Goal: Register for event/course

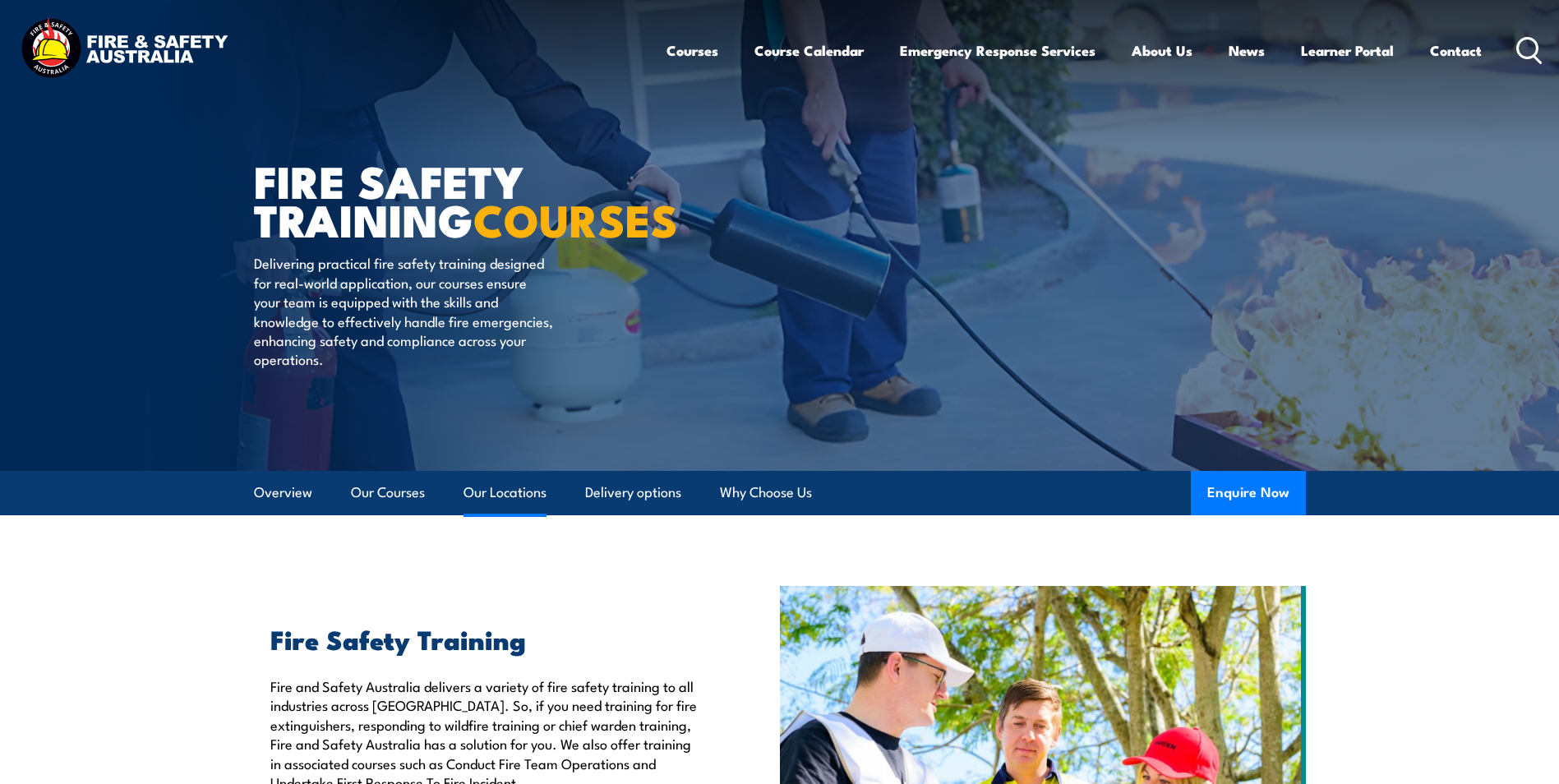
click at [508, 496] on link "Our Locations" at bounding box center [505, 492] width 83 height 44
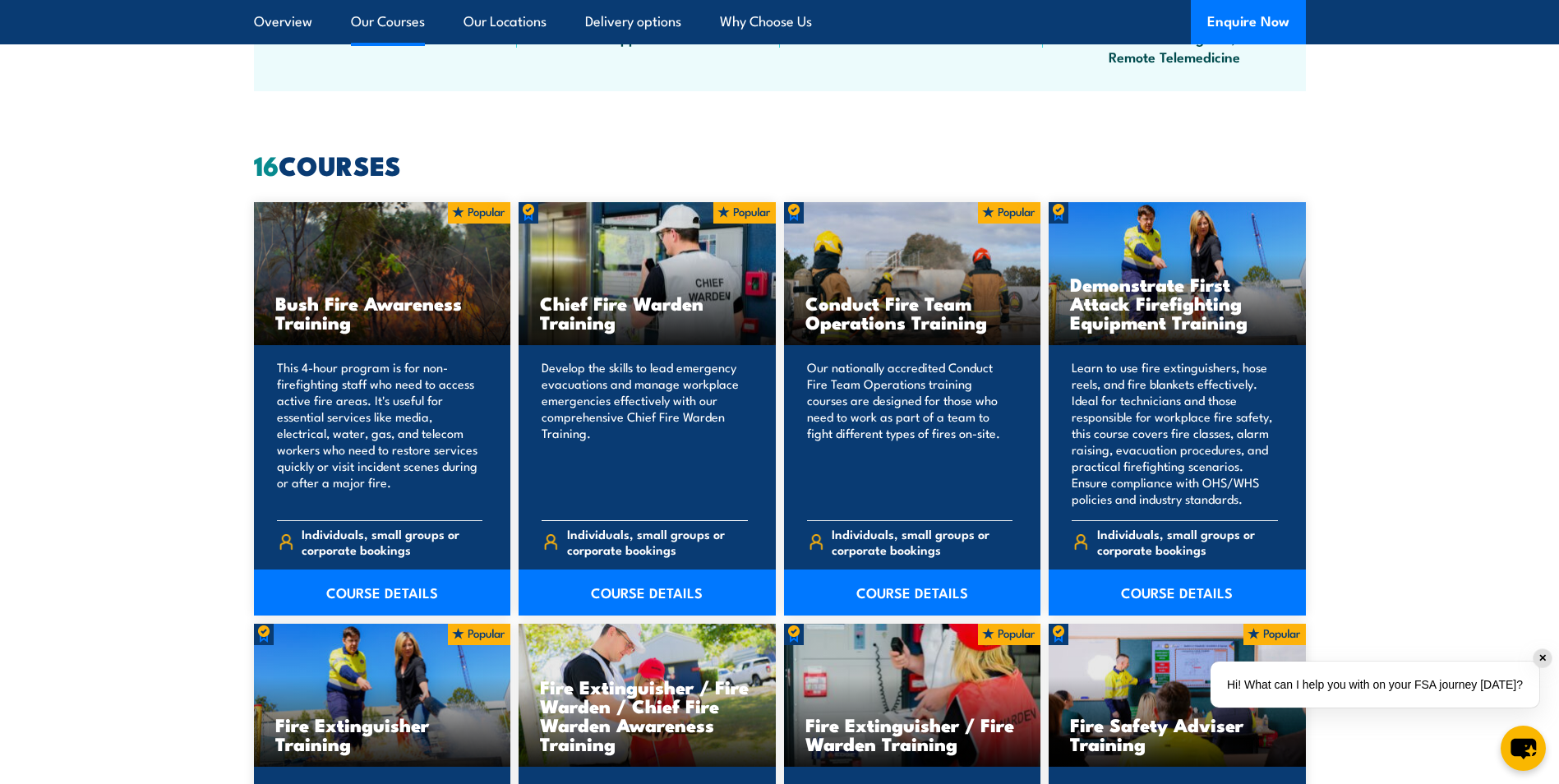
scroll to position [1150, 0]
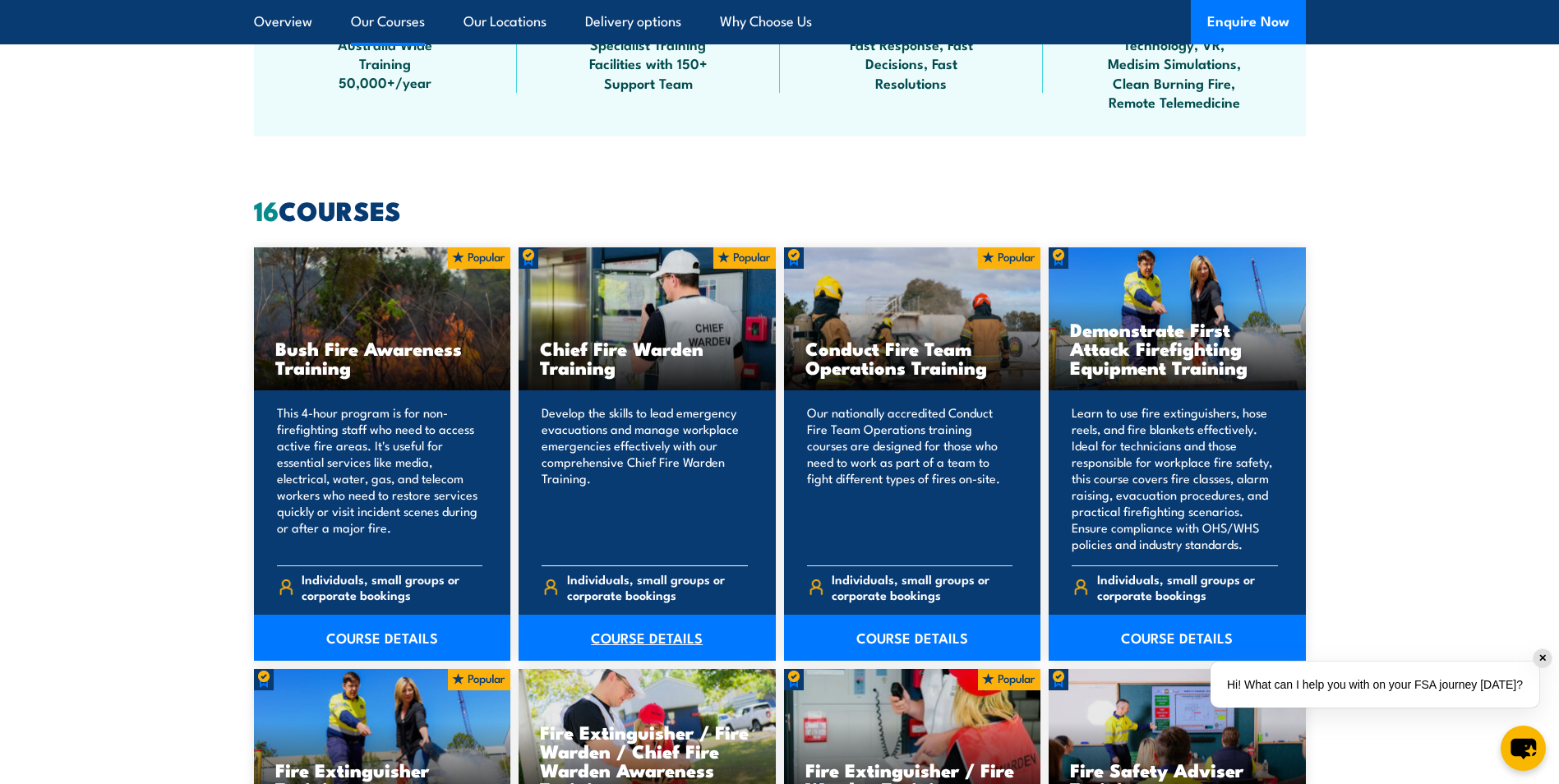
click at [643, 634] on link "COURSE DETAILS" at bounding box center [648, 637] width 258 height 46
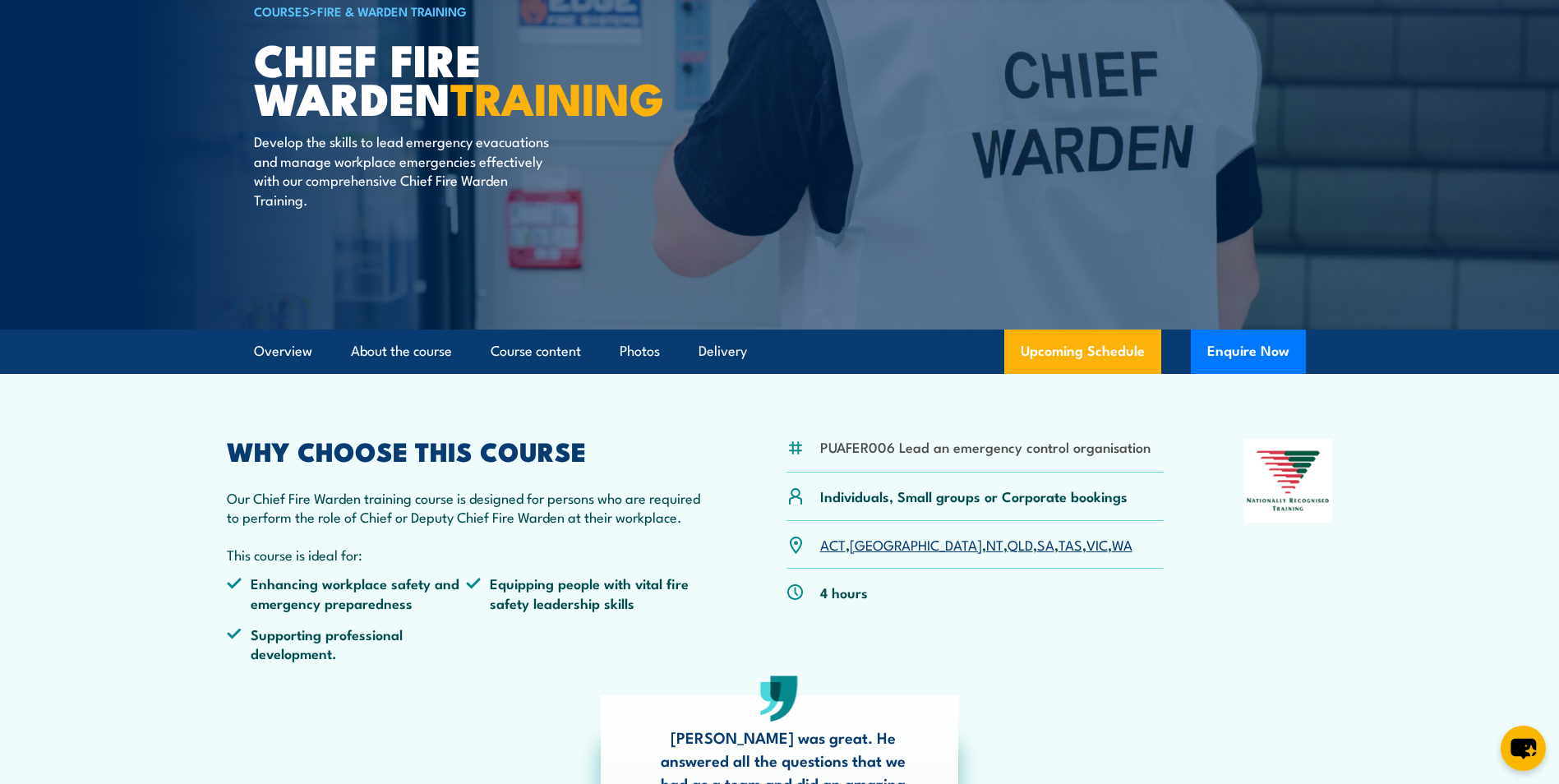
scroll to position [164, 0]
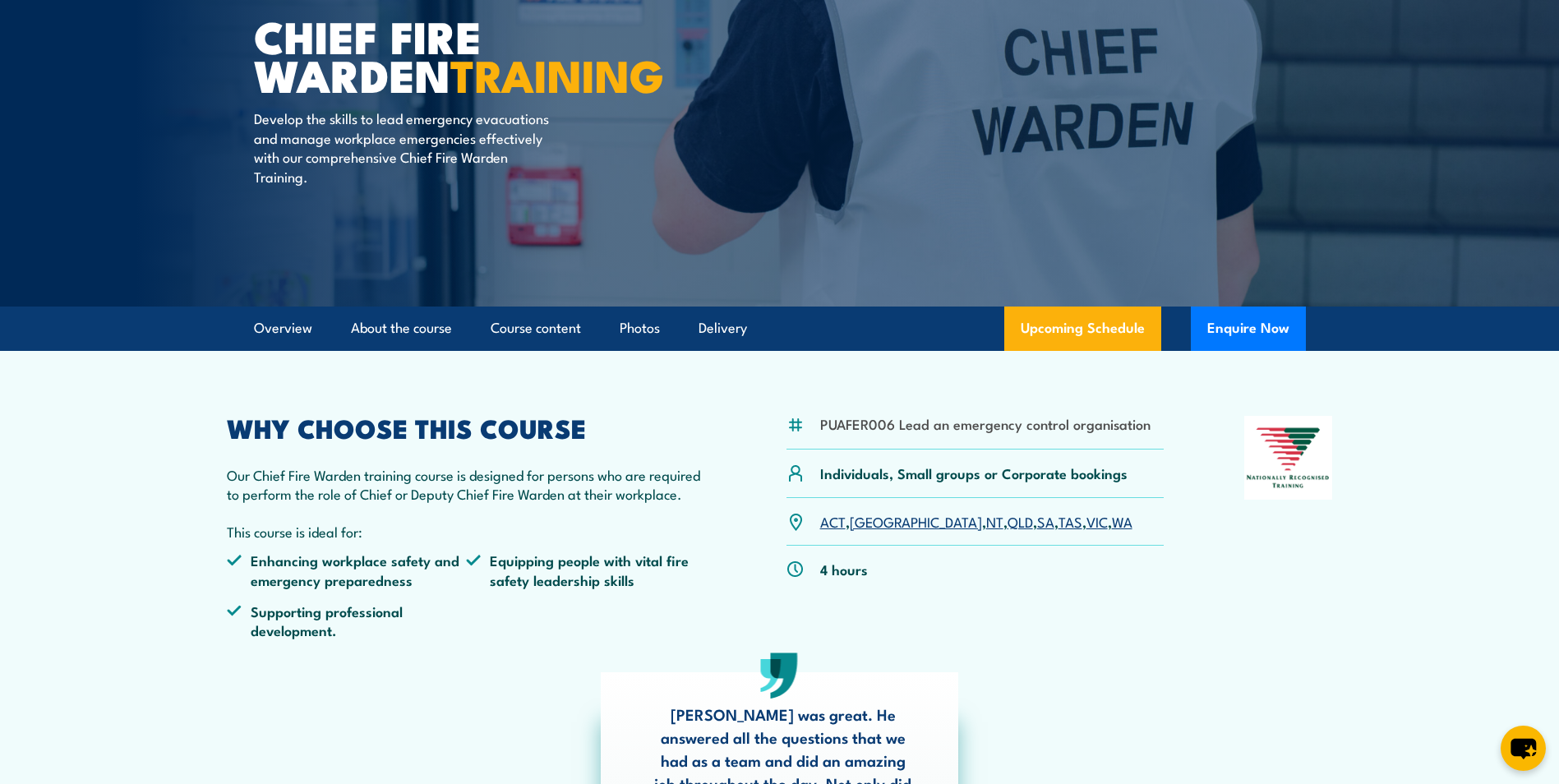
click at [1112, 520] on link "WA" at bounding box center [1122, 521] width 21 height 20
